Goal: Transaction & Acquisition: Purchase product/service

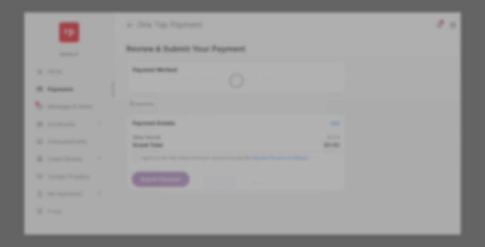
click at [230, 111] on div "Other Amount" at bounding box center [230, 117] width 112 height 12
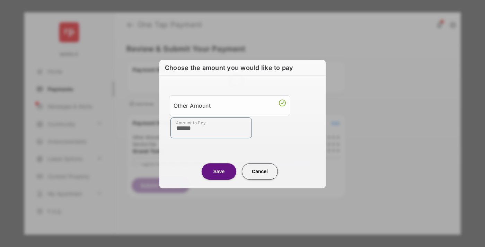
type input "******"
click at [219, 171] on button "Save" at bounding box center [219, 171] width 35 height 17
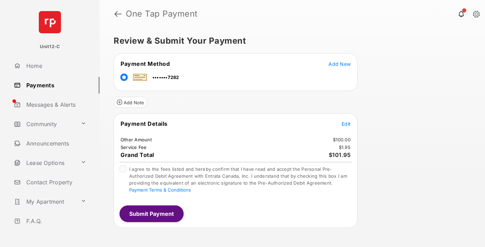
click at [346, 124] on span "Edit" at bounding box center [346, 124] width 9 height 6
click at [151, 213] on button "Submit Payment" at bounding box center [152, 213] width 64 height 17
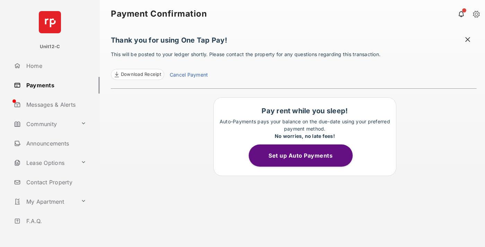
click at [468, 40] on span at bounding box center [467, 40] width 7 height 9
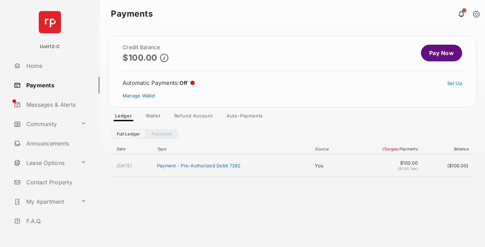
click at [139, 96] on link "Manage Wallet" at bounding box center [139, 96] width 33 height 6
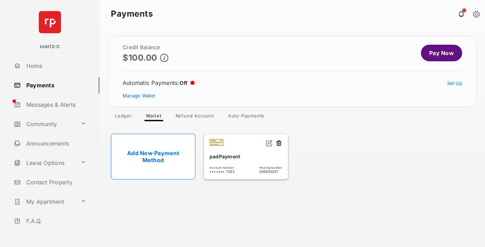
click at [279, 143] on button at bounding box center [278, 144] width 7 height 8
